Goal: Information Seeking & Learning: Learn about a topic

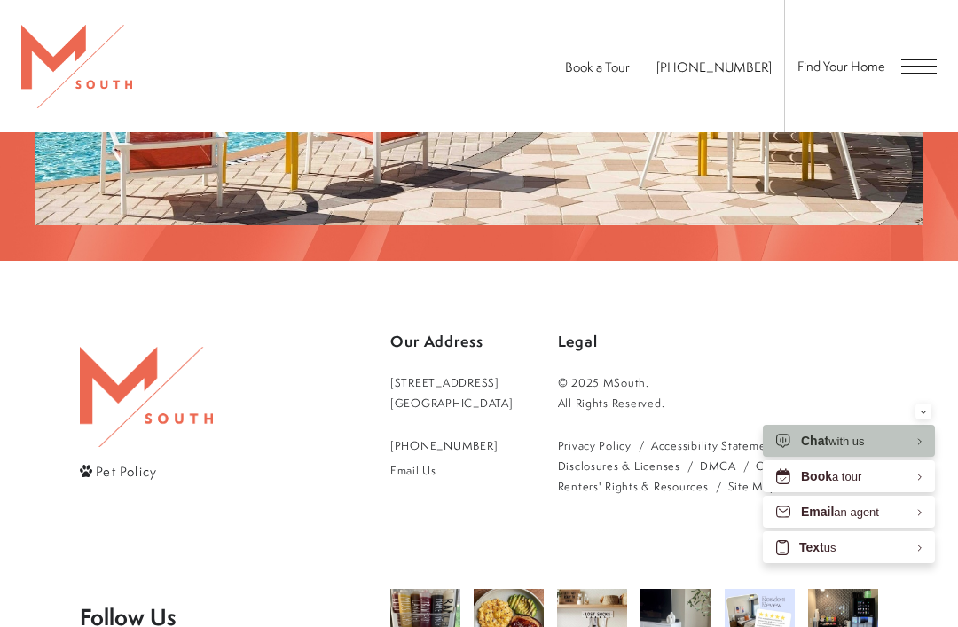
scroll to position [2822, 0]
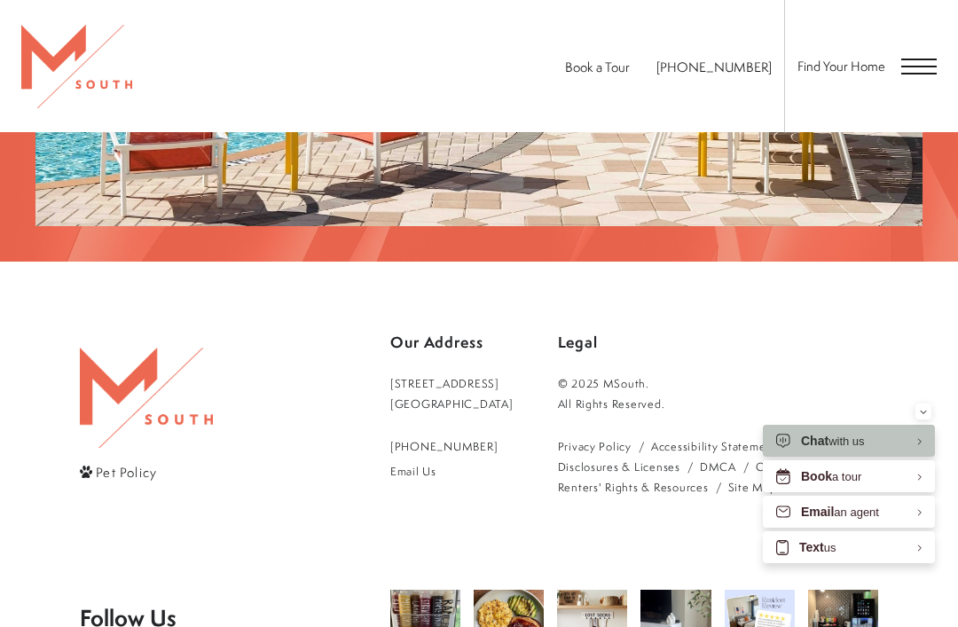
click at [120, 462] on span "Pet Policy" at bounding box center [126, 471] width 61 height 19
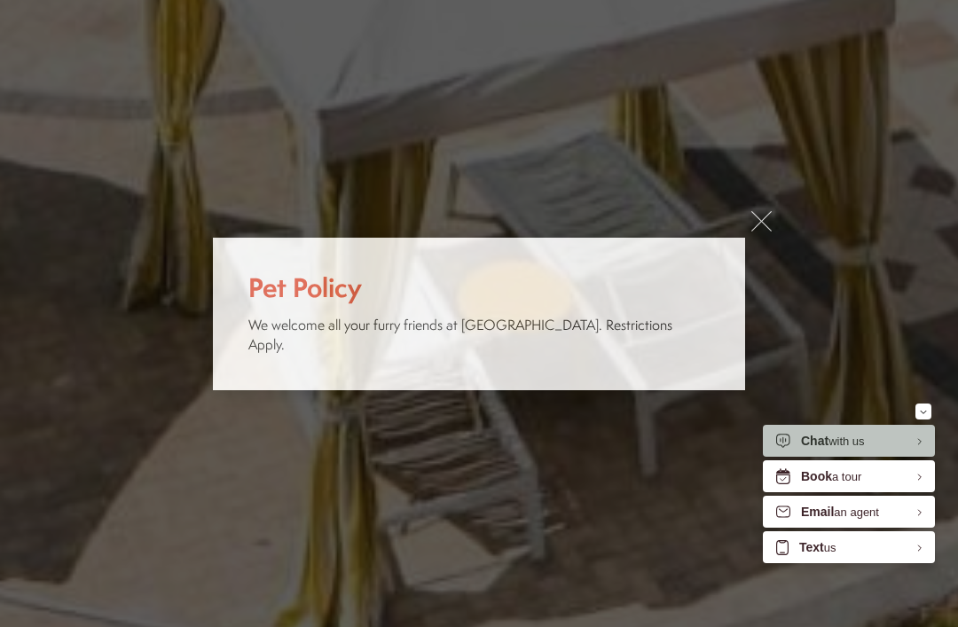
scroll to position [0, 0]
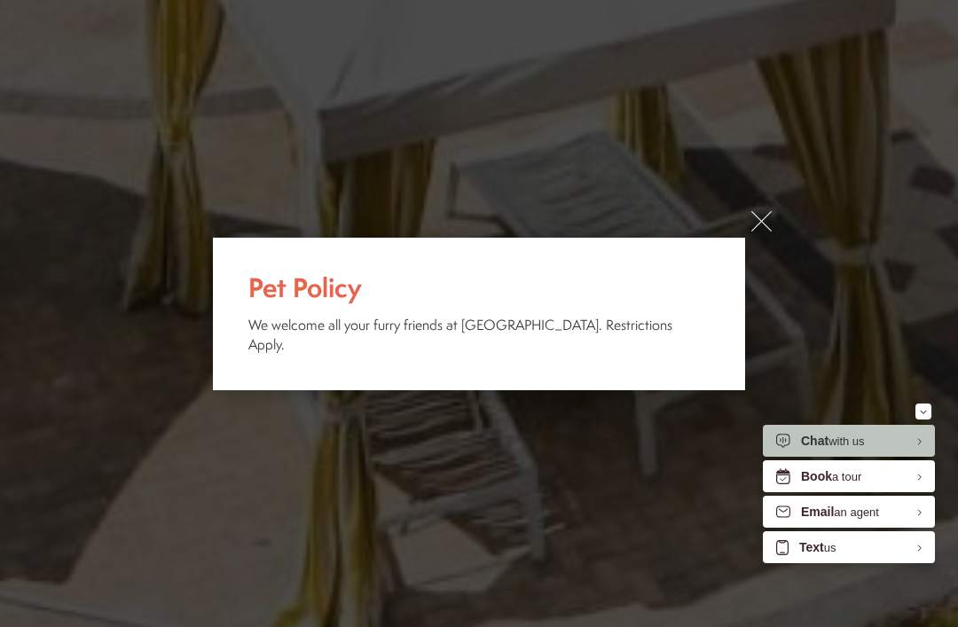
click at [759, 232] on link "×" at bounding box center [761, 221] width 20 height 20
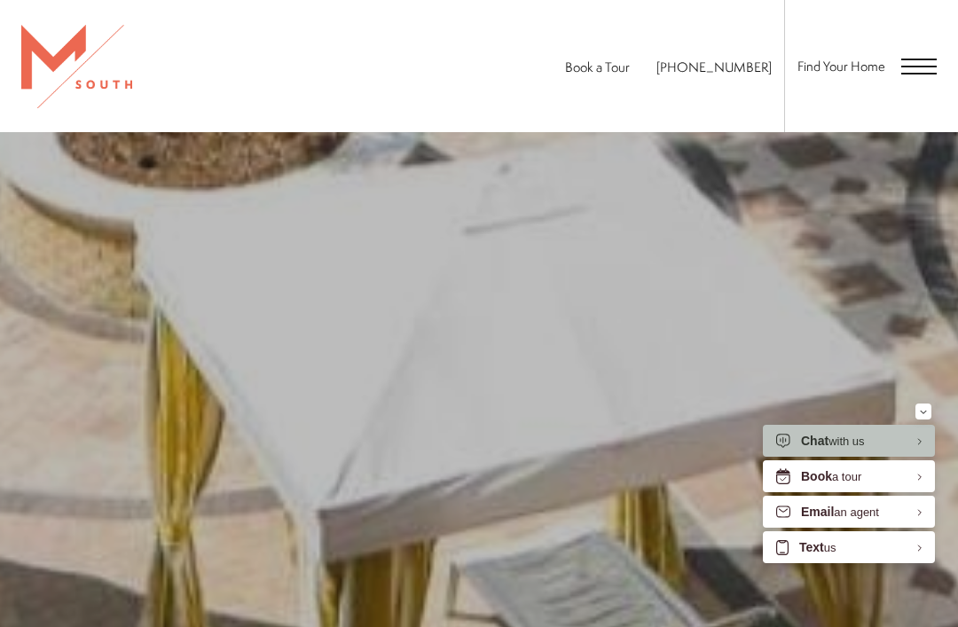
scroll to position [2421, 0]
click at [919, 72] on span "Open Menu" at bounding box center [918, 66] width 35 height 16
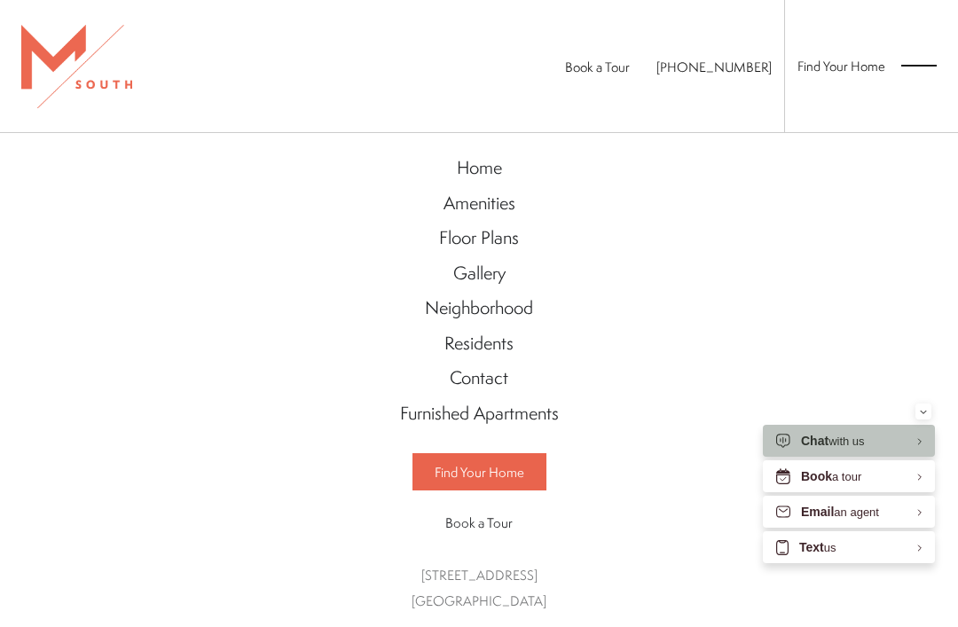
click at [492, 240] on span "Floor Plans" at bounding box center [479, 237] width 80 height 24
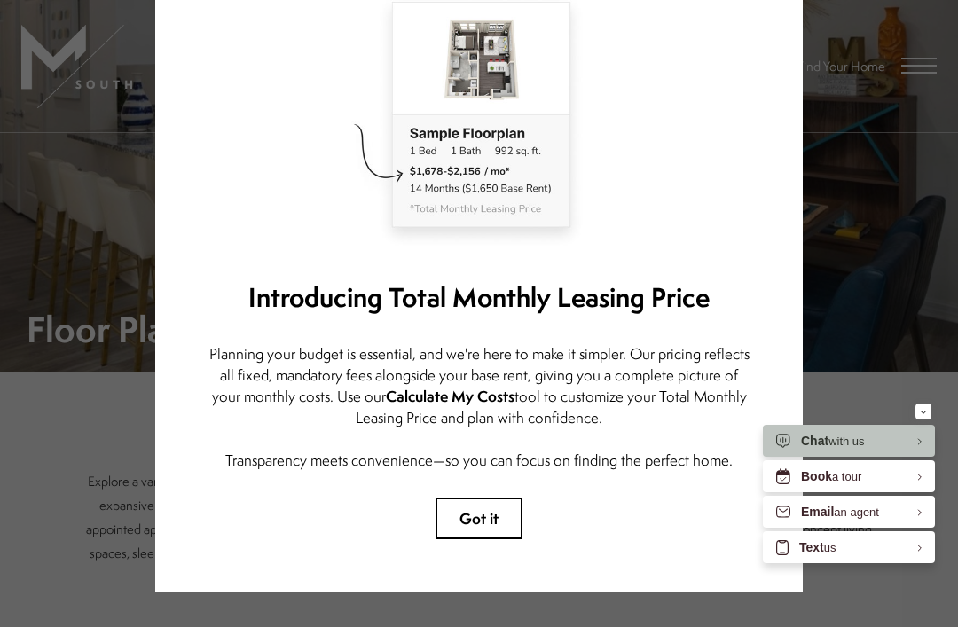
scroll to position [128, 0]
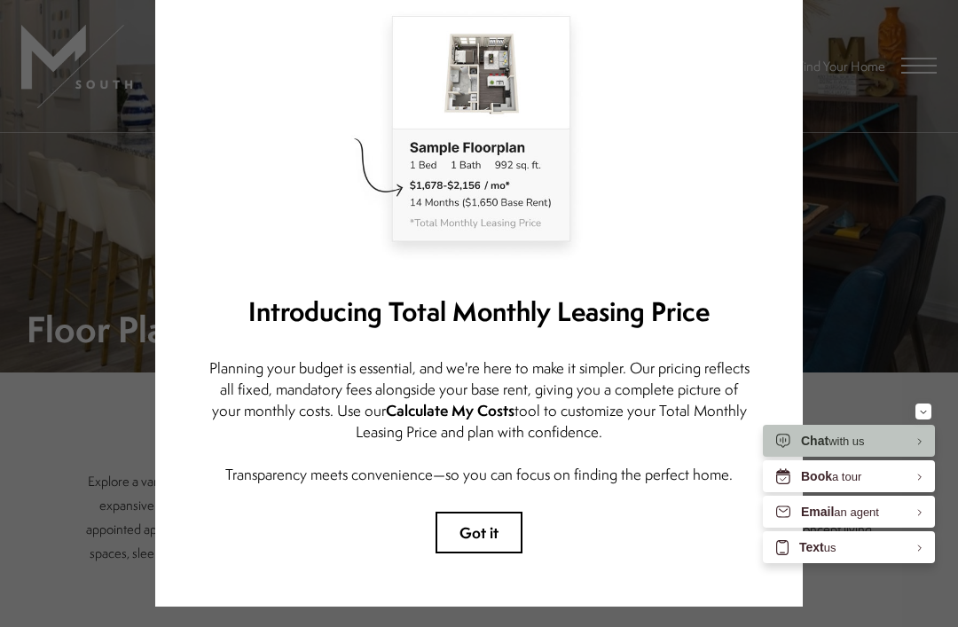
click at [485, 185] on img at bounding box center [479, 131] width 541 height 271
click at [477, 528] on button "Got it" at bounding box center [479, 533] width 87 height 42
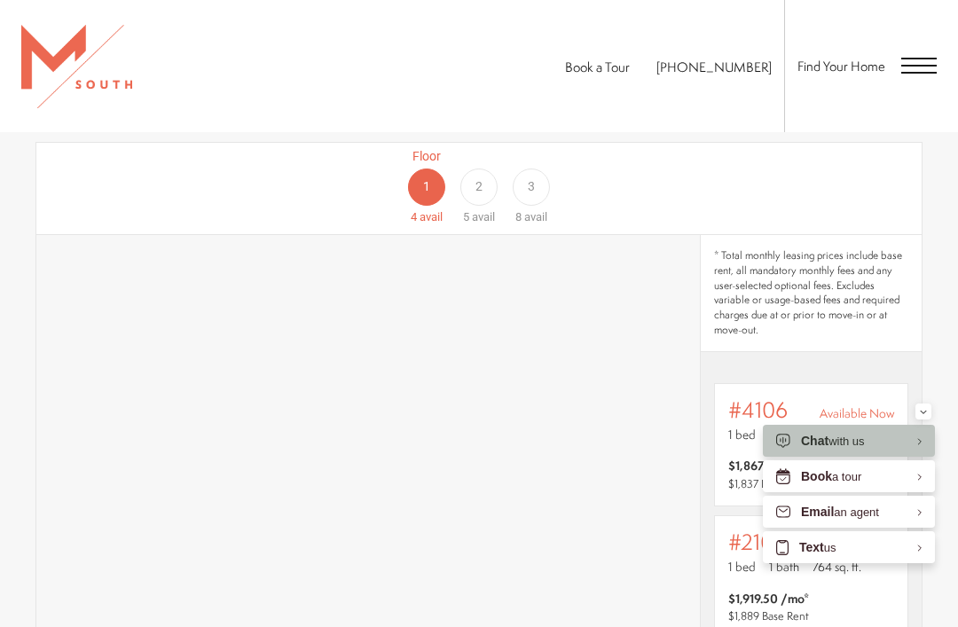
scroll to position [870, 0]
click at [476, 195] on span "2" at bounding box center [479, 187] width 7 height 19
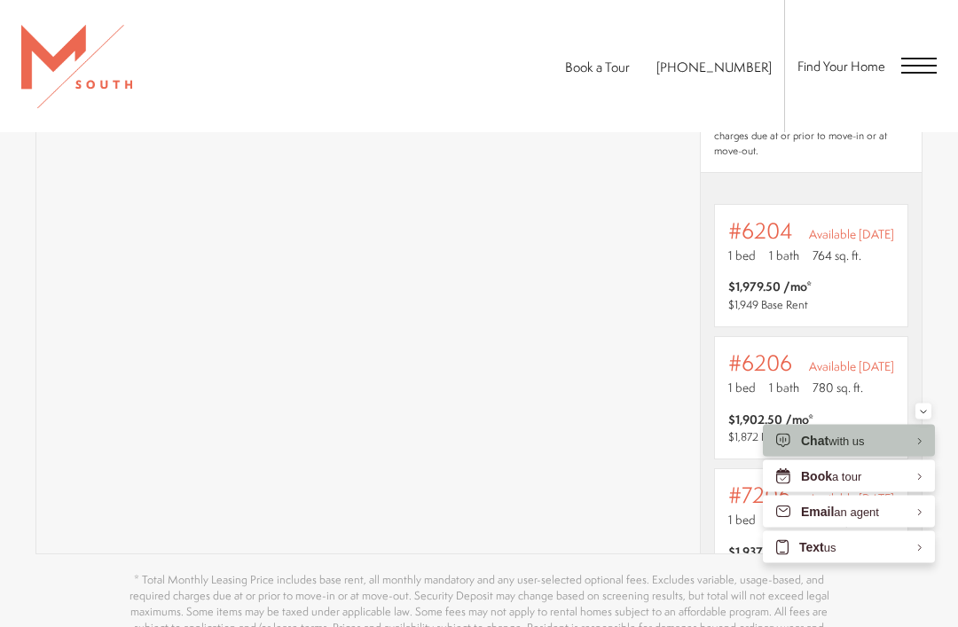
scroll to position [1054, 0]
click at [15, 502] on section "Map Floor Plans Bedrooms 1 Bedroom 2 Bedroom 3 Bedroom" at bounding box center [479, 299] width 958 height 827
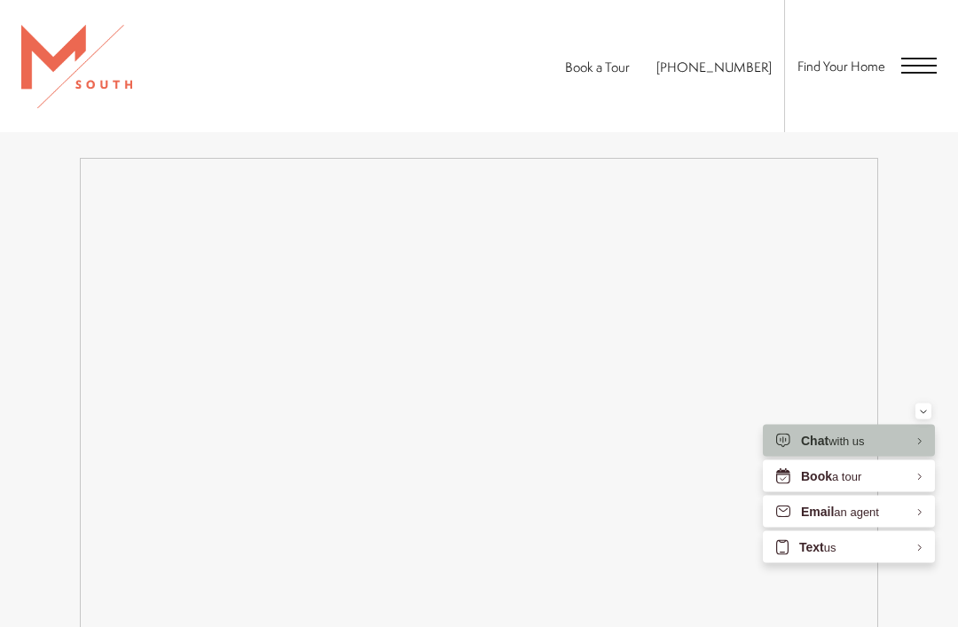
scroll to position [1799, 0]
click at [0, 464] on div "Easy-to-Use Guide To make things simple and clear, we have put together a list …" at bounding box center [479, 615] width 958 height 1224
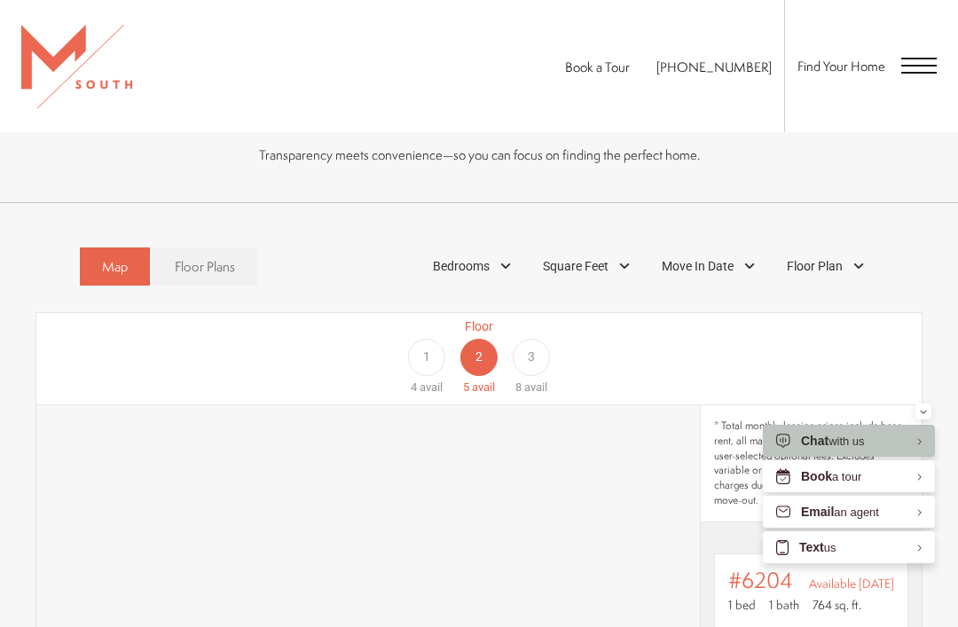
scroll to position [702, 0]
click at [818, 279] on div "Floor Plan" at bounding box center [828, 265] width 100 height 30
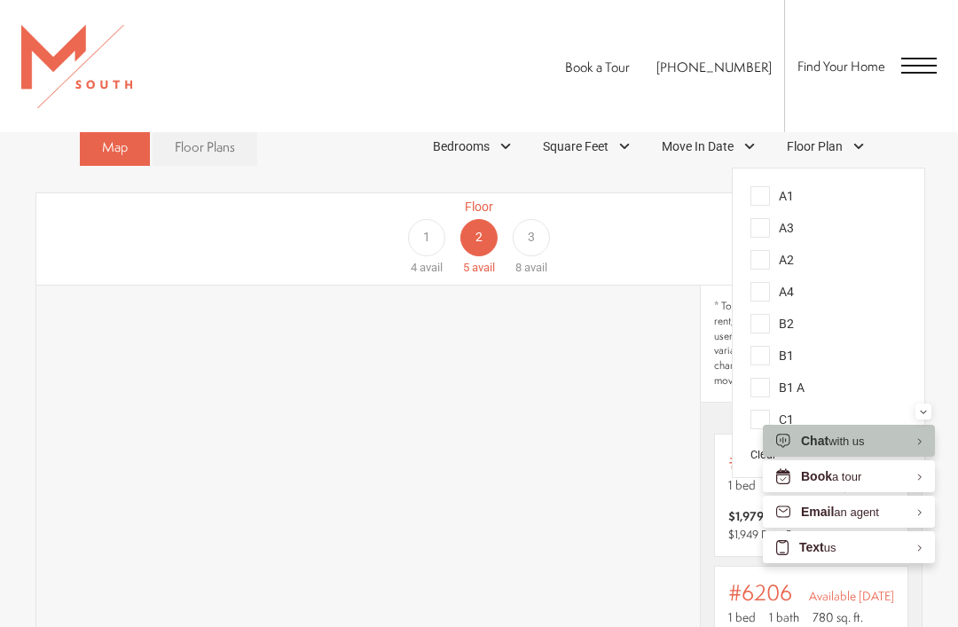
scroll to position [828, 0]
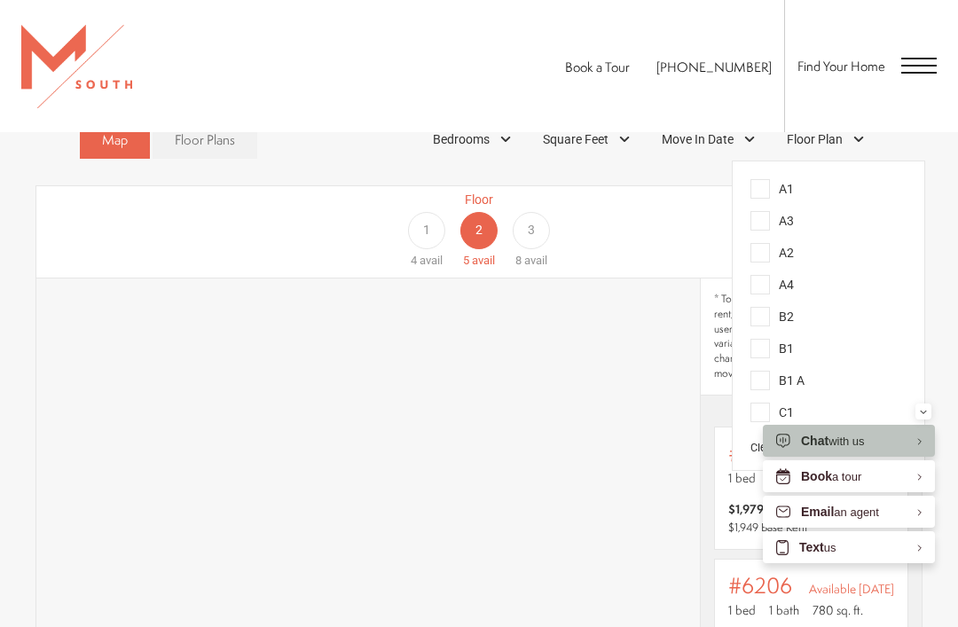
click at [763, 191] on span "A1" at bounding box center [772, 189] width 43 height 20
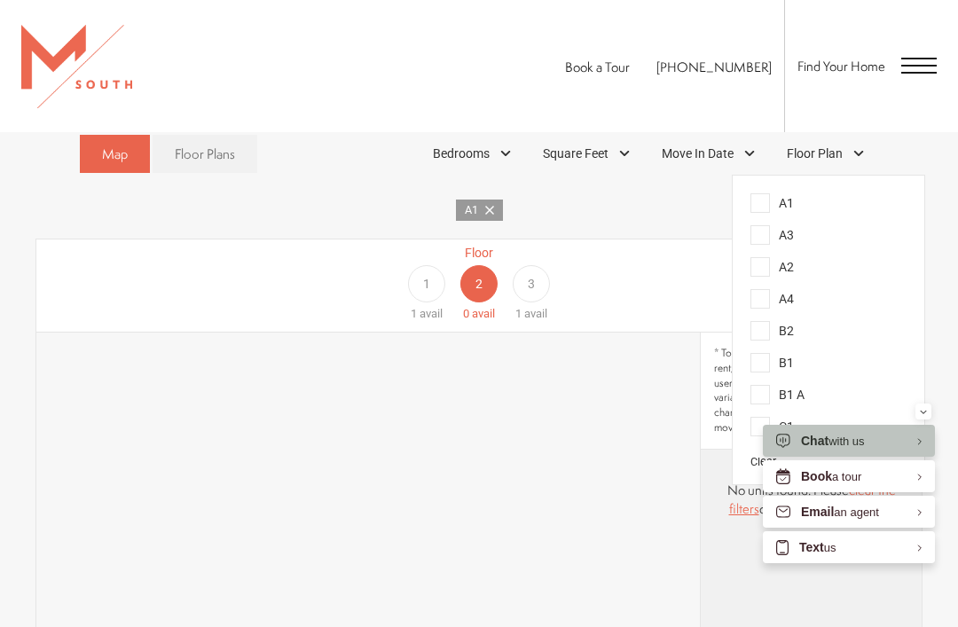
scroll to position [817, 0]
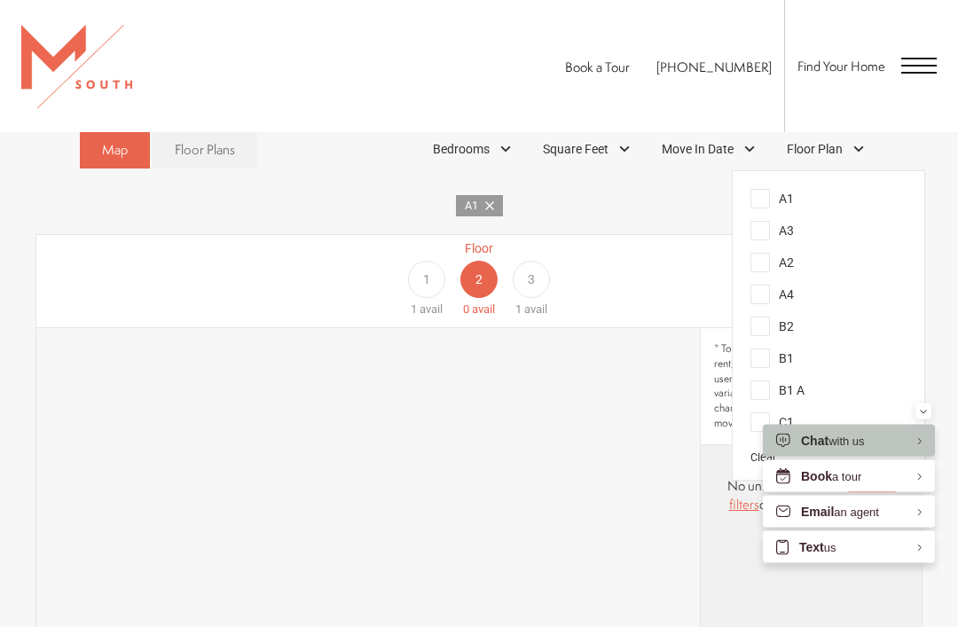
click at [826, 156] on span "Floor Plan" at bounding box center [815, 150] width 56 height 19
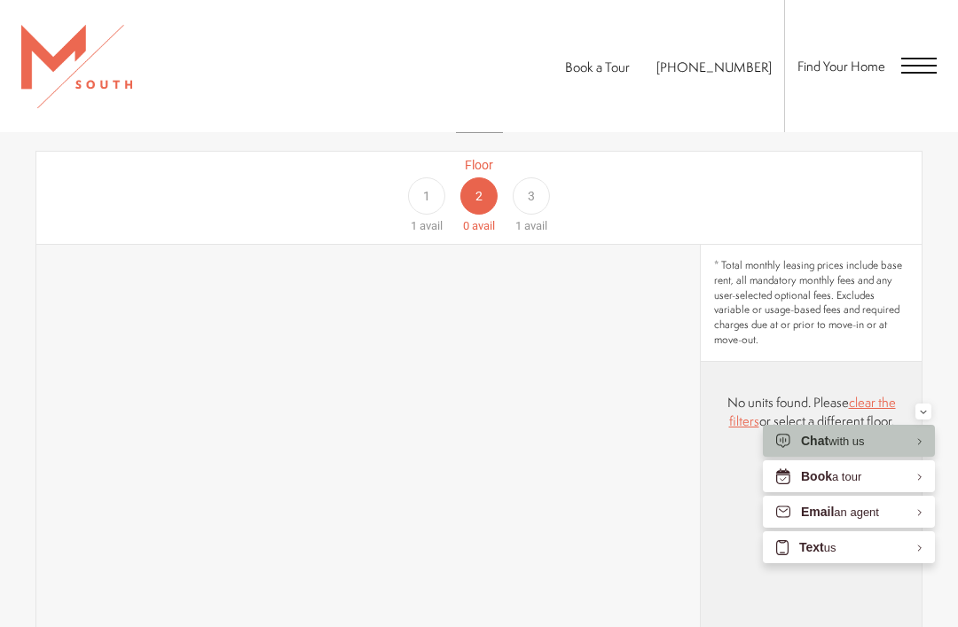
scroll to position [896, 0]
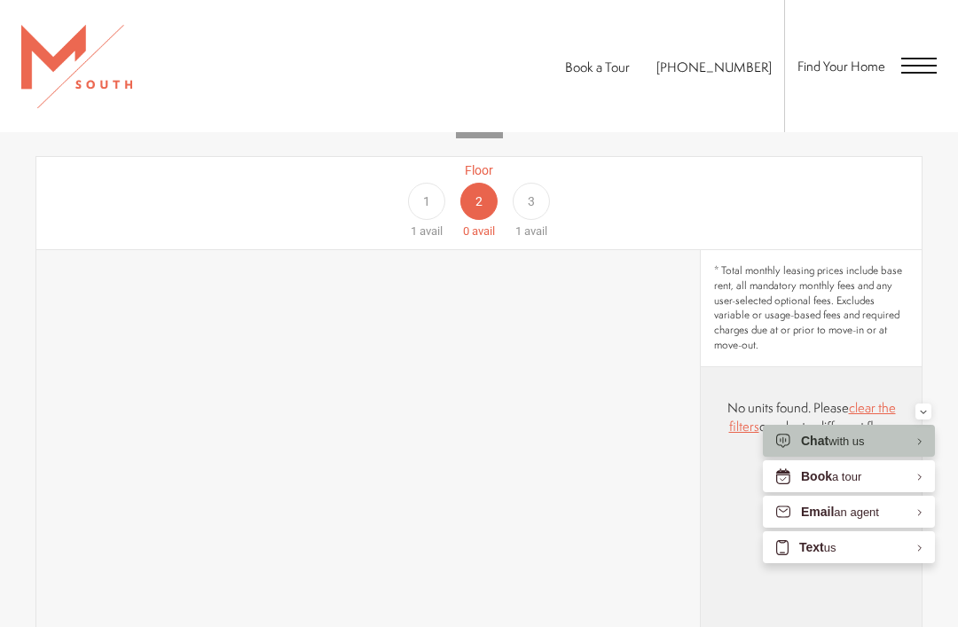
click at [539, 201] on div "3" at bounding box center [531, 201] width 37 height 37
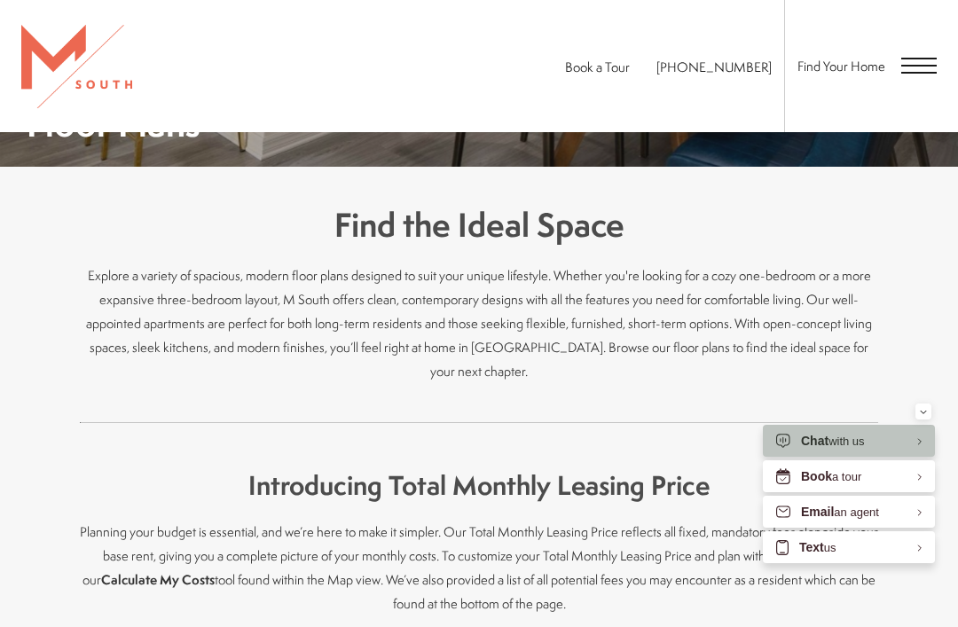
scroll to position [204, 0]
